Goal: Obtain resource: Obtain resource

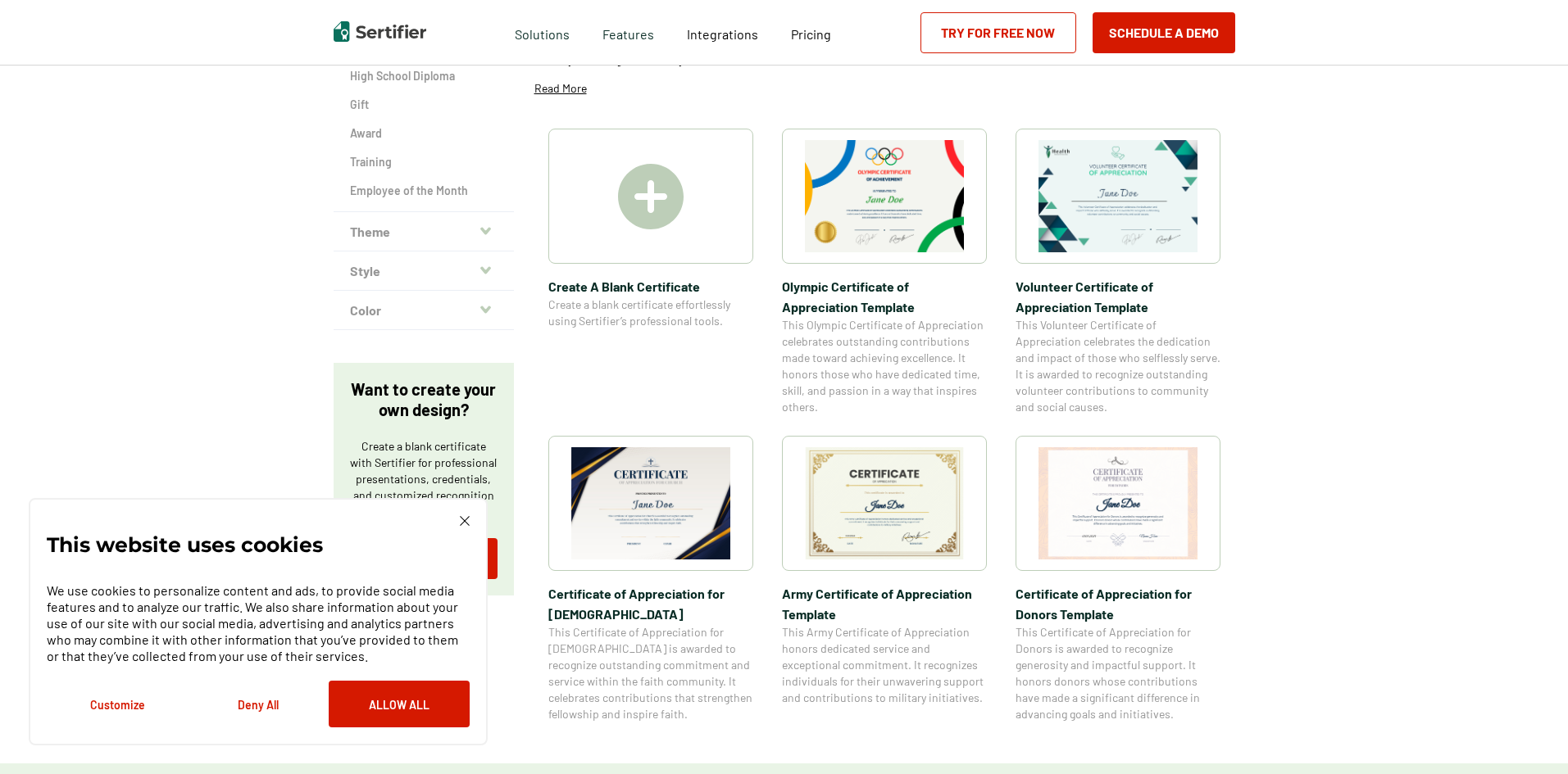
scroll to position [328, 0]
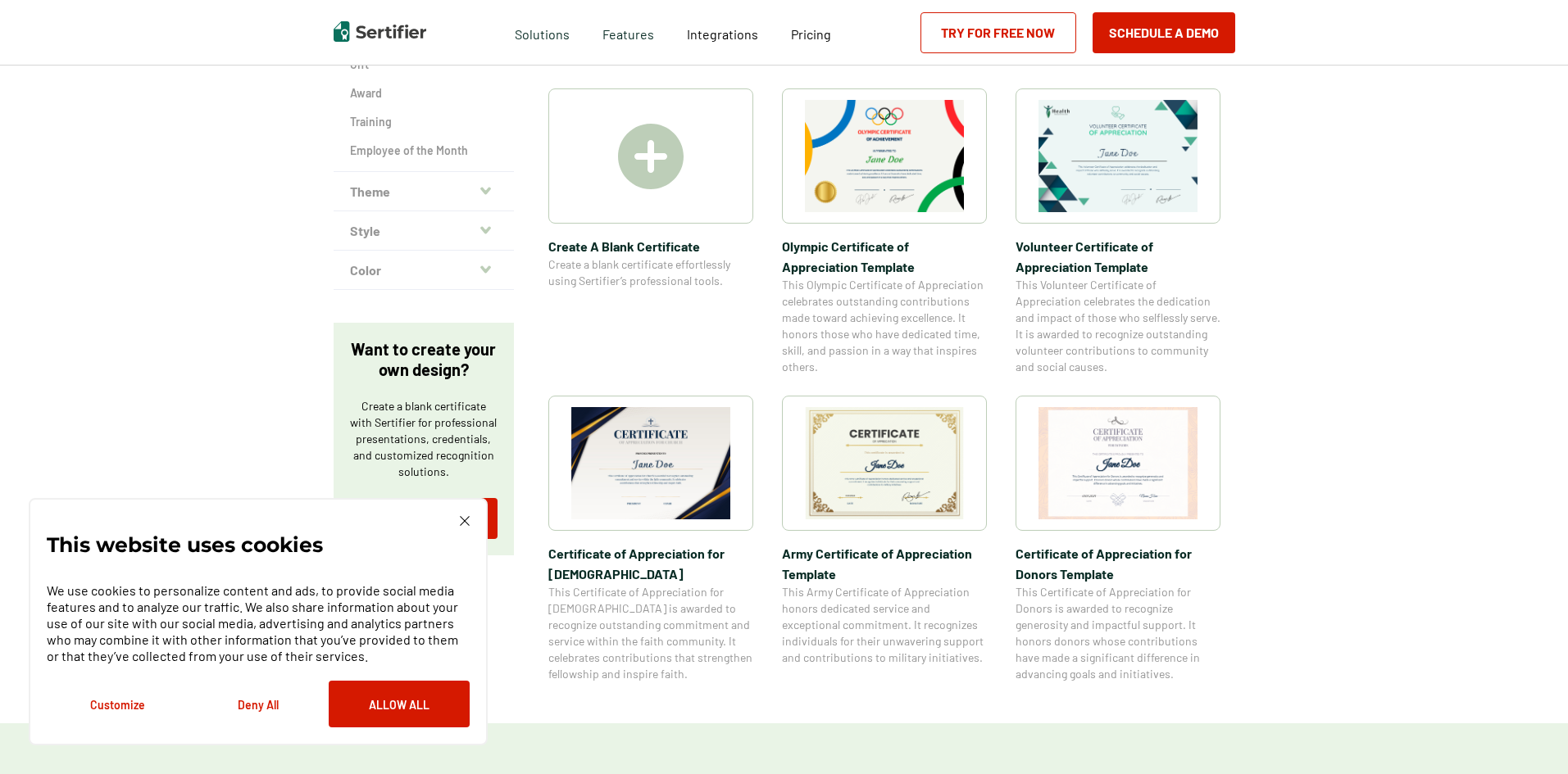
click at [485, 190] on icon "button" at bounding box center [486, 190] width 10 height 8
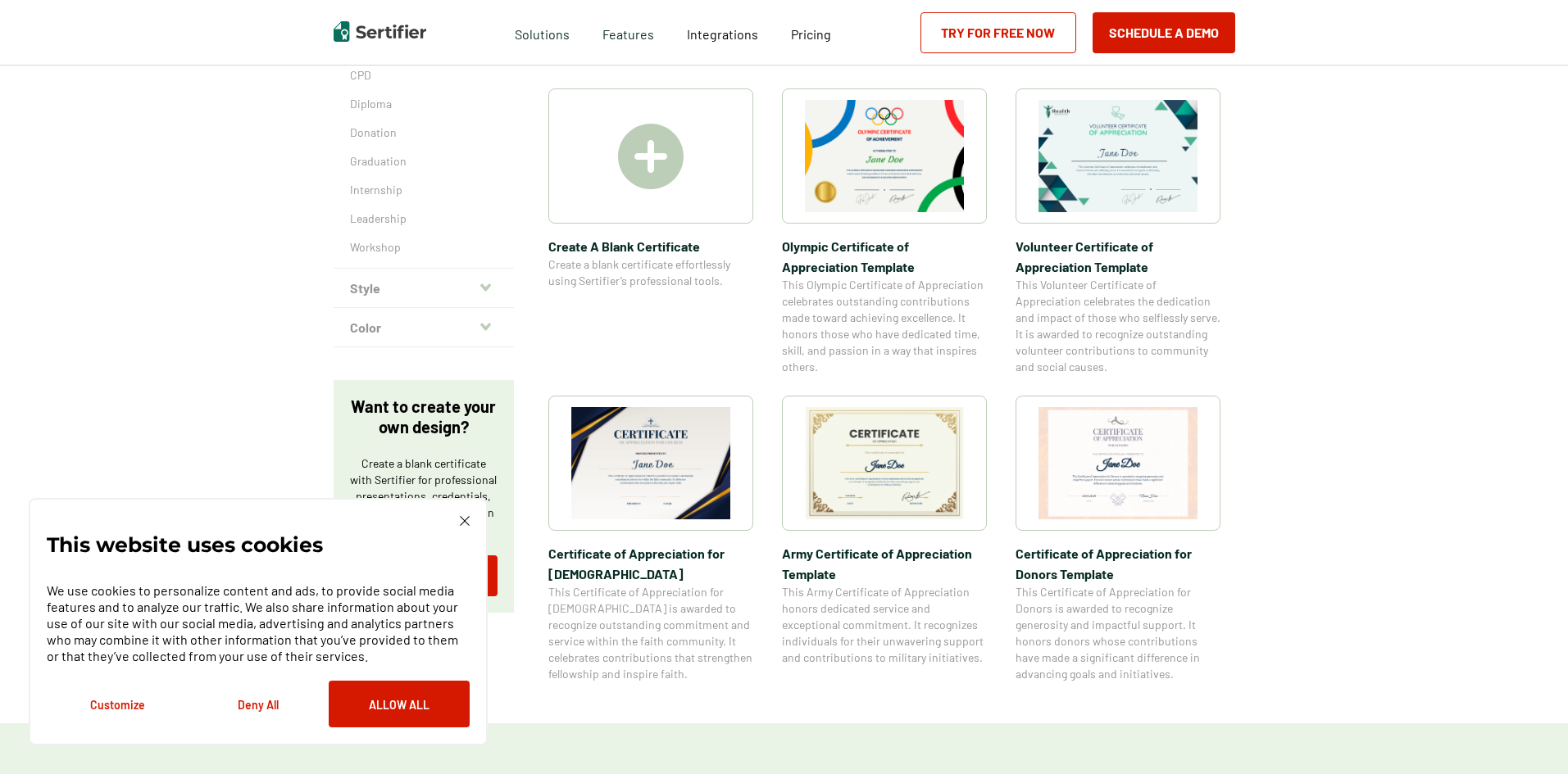
click at [350, 219] on div "Academic Accreditation Compliance Continuing Education Course CPD Diploma Donat…" at bounding box center [423, 96] width 181 height 344
click at [361, 219] on p "Leadership" at bounding box center [424, 218] width 147 height 16
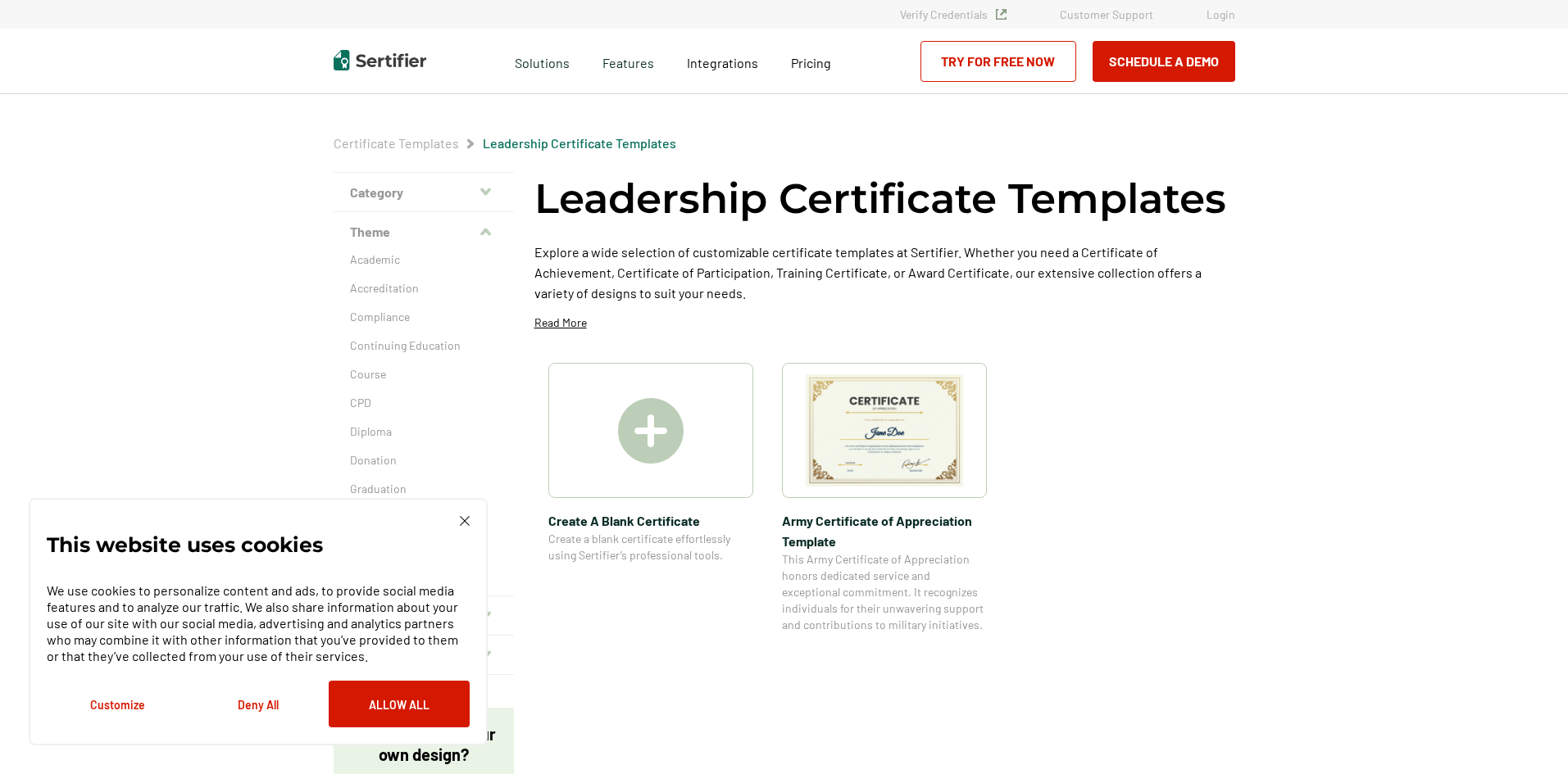
click at [840, 586] on span "This Army Certificate of Appreciation honors dedicated service and exceptional …" at bounding box center [884, 592] width 205 height 82
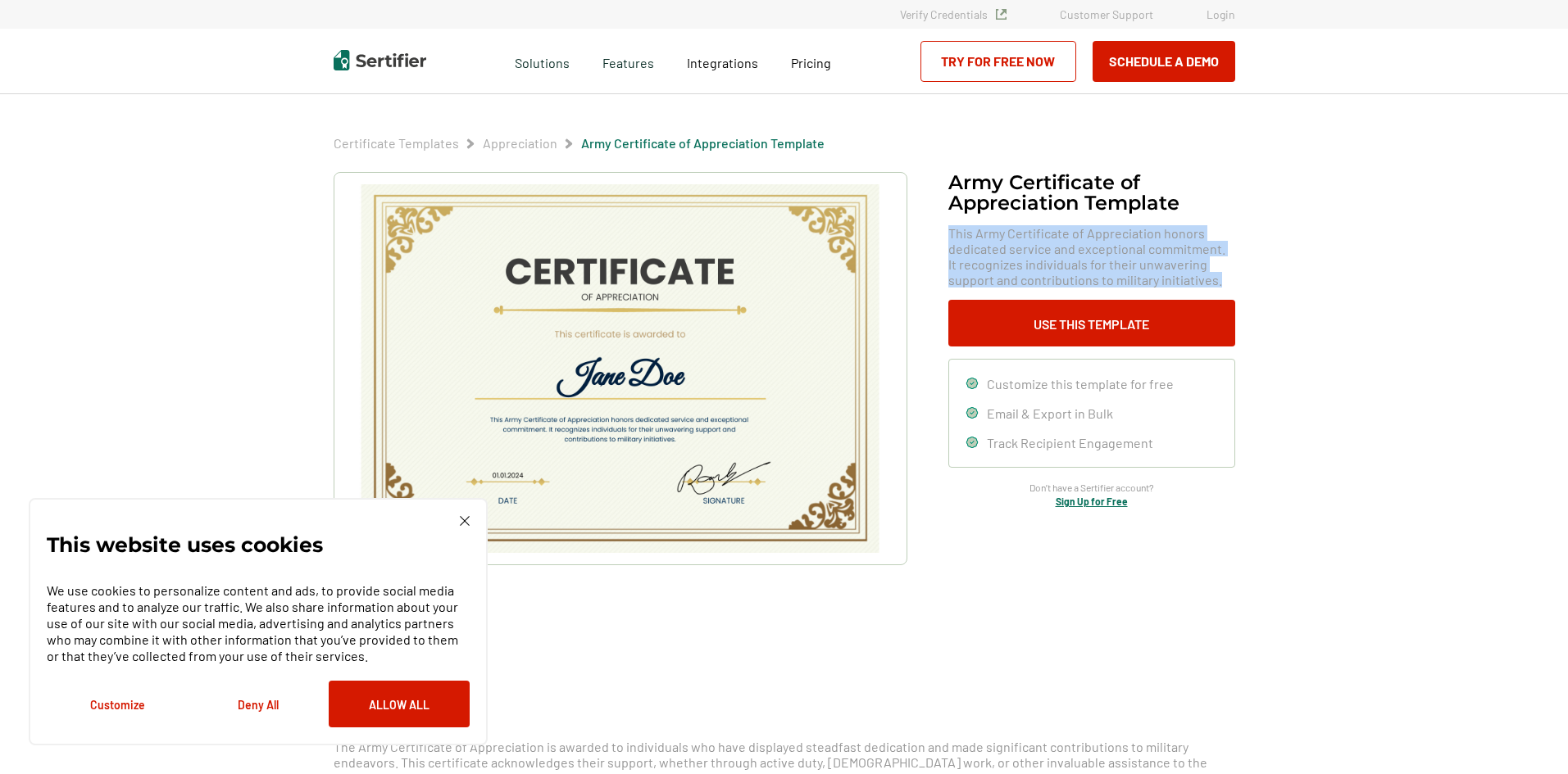
drag, startPoint x: 952, startPoint y: 234, endPoint x: 1220, endPoint y: 279, distance: 271.8
click at [1220, 279] on span "This Army Certificate of Appreciation honors dedicated service and exceptional …" at bounding box center [1091, 256] width 287 height 63
copy span "This Army Certificate of Appreciation honors dedicated service and exceptional …"
